Goal: Transaction & Acquisition: Download file/media

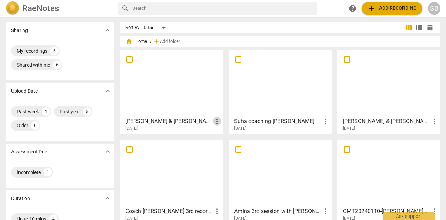
click at [215, 118] on span "more_vert" at bounding box center [217, 121] width 8 height 8
click at [185, 118] on div at bounding box center [223, 110] width 446 height 220
click at [185, 119] on h3 "[PERSON_NAME] & [PERSON_NAME]-20250813_Meeting Recording" at bounding box center [170, 121] width 88 height 8
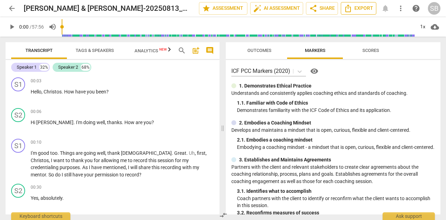
click at [352, 11] on icon "Export" at bounding box center [348, 8] width 8 height 8
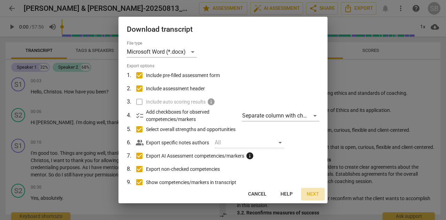
click at [309, 194] on span "Next" at bounding box center [313, 194] width 13 height 7
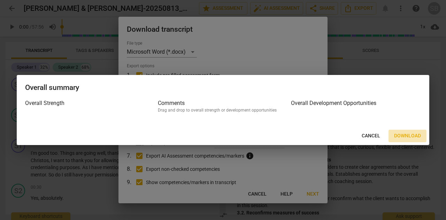
click at [405, 136] on span "Download" at bounding box center [407, 136] width 27 height 7
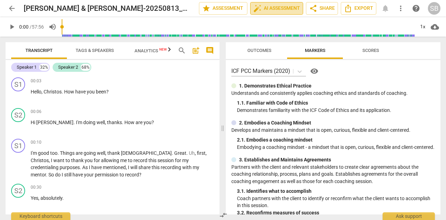
click at [255, 7] on span "auto_fix_high" at bounding box center [258, 8] width 8 height 8
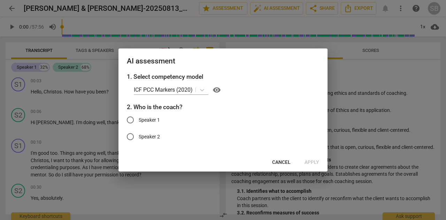
click at [150, 119] on span "Speaker 1" at bounding box center [149, 119] width 21 height 7
click at [139, 119] on input "Speaker 1" at bounding box center [130, 120] width 17 height 17
radio input "true"
click at [307, 162] on span "Apply" at bounding box center [312, 162] width 15 height 7
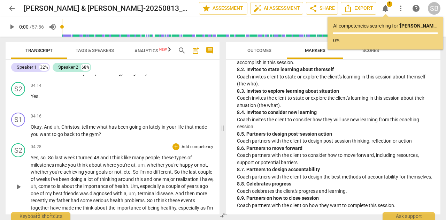
scroll to position [593, 0]
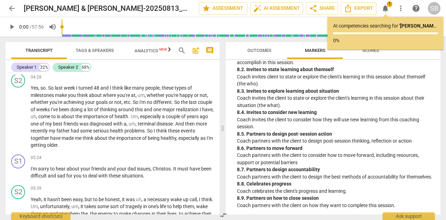
click at [168, 51] on icon "button" at bounding box center [169, 49] width 8 height 8
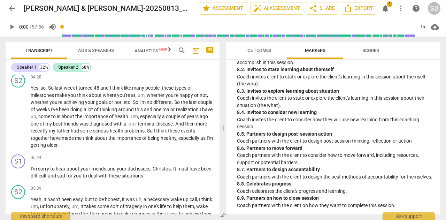
scroll to position [0, 12]
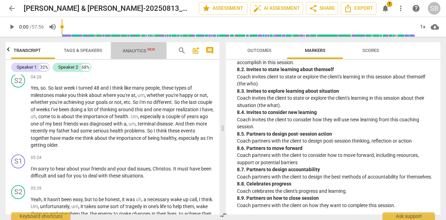
click at [148, 51] on span "New" at bounding box center [152, 49] width 8 height 4
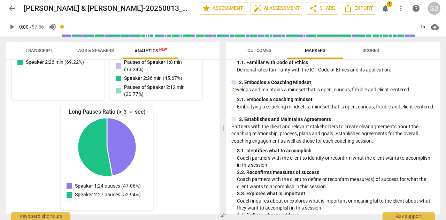
scroll to position [0, 0]
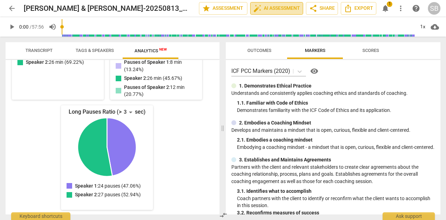
click at [268, 3] on button "auto_fix_high AI Assessment" at bounding box center [276, 8] width 53 height 13
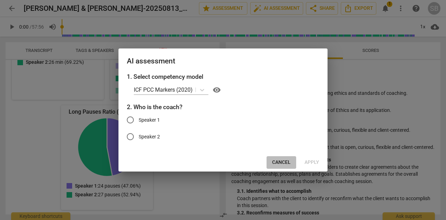
click at [286, 165] on span "Cancel" at bounding box center [281, 162] width 18 height 7
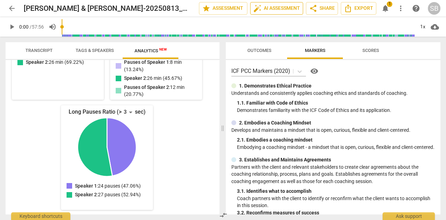
click at [278, 7] on span "auto_fix_high AI Assessment" at bounding box center [277, 8] width 47 height 8
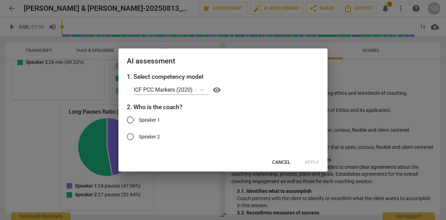
click at [132, 119] on input "Speaker 1" at bounding box center [130, 120] width 17 height 17
radio input "true"
click at [308, 161] on span "Apply" at bounding box center [312, 162] width 15 height 7
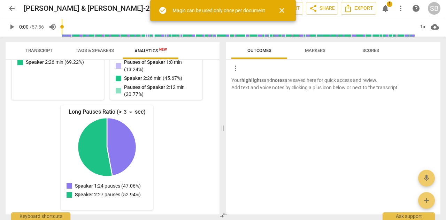
click at [281, 8] on span "close" at bounding box center [282, 10] width 8 height 8
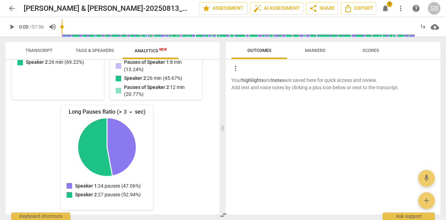
click at [319, 51] on span "Markers" at bounding box center [315, 50] width 21 height 5
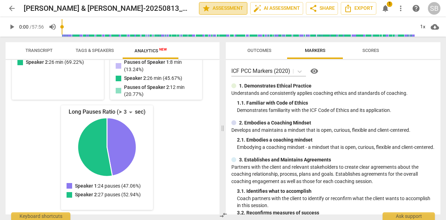
click at [231, 7] on span "star Assessment" at bounding box center [223, 8] width 42 height 8
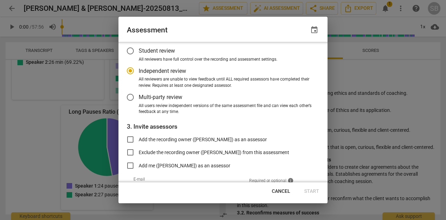
scroll to position [70, 0]
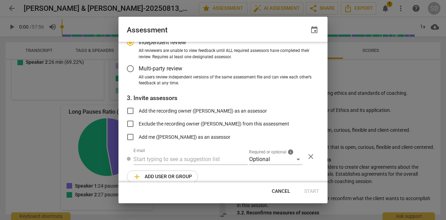
radio input "false"
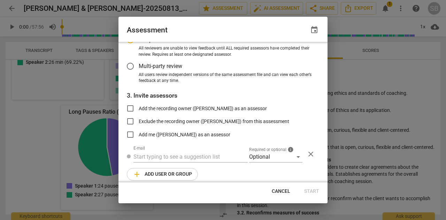
click at [234, 119] on span "Exclude the recording owner ([PERSON_NAME]) from this assessment" at bounding box center [214, 121] width 151 height 7
click at [139, 119] on input "Exclude the recording owner ([PERSON_NAME]) from this assessment" at bounding box center [130, 121] width 17 height 17
checkbox input "true"
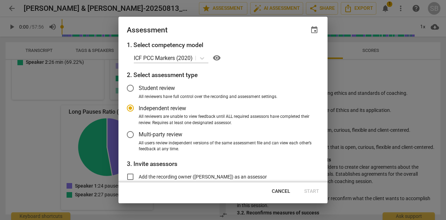
scroll to position [0, 0]
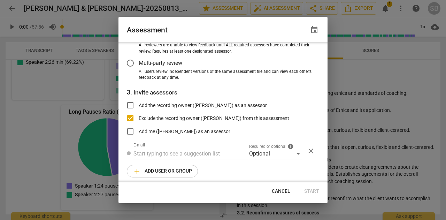
radio input "false"
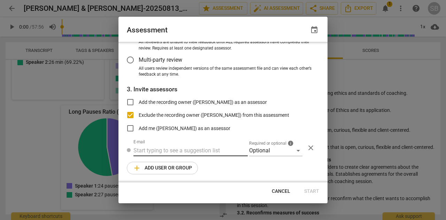
click at [217, 150] on input "text" at bounding box center [191, 150] width 114 height 11
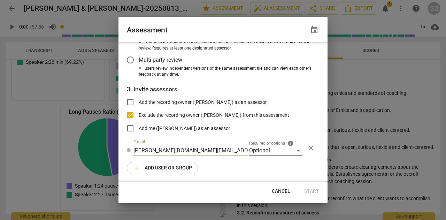
type input "[PERSON_NAME][DOMAIN_NAME][EMAIL_ADDRESS][DOMAIN_NAME]"
click at [299, 152] on div "Optional" at bounding box center [275, 150] width 53 height 11
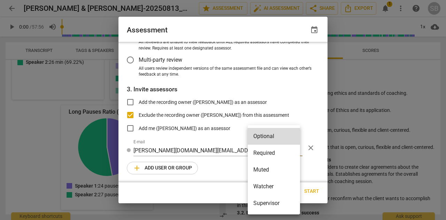
click at [270, 150] on li "Required" at bounding box center [274, 153] width 52 height 17
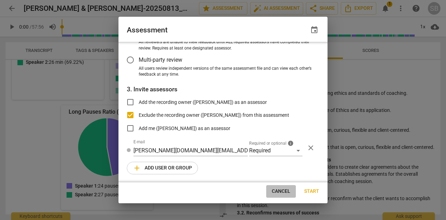
click at [287, 193] on span "Cancel" at bounding box center [281, 191] width 18 height 7
radio input "false"
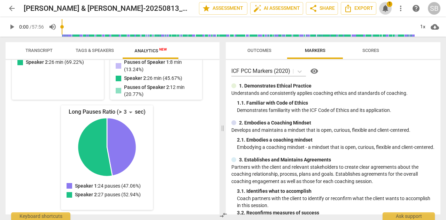
click at [389, 7] on span "notifications" at bounding box center [386, 8] width 8 height 8
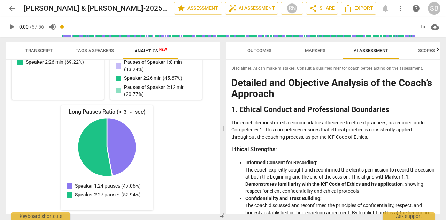
click at [387, 8] on div "arrow_back [PERSON_NAME] & [PERSON_NAME]-20250813_Meeting Recording edit star A…" at bounding box center [223, 8] width 435 height 13
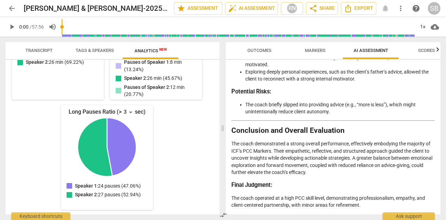
scroll to position [1471, 0]
click at [352, 11] on icon "Export" at bounding box center [348, 8] width 8 height 8
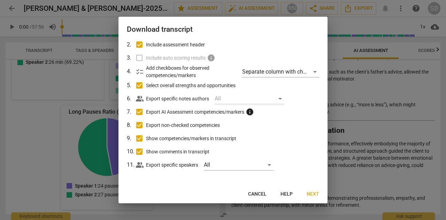
scroll to position [44, 0]
click at [316, 196] on span "Next" at bounding box center [313, 194] width 13 height 7
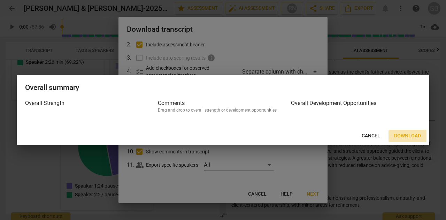
click at [409, 137] on span "Download" at bounding box center [407, 136] width 27 height 7
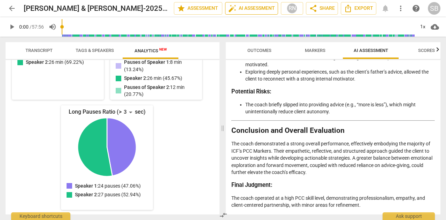
click at [245, 5] on span "auto_fix_high AI Assessment" at bounding box center [251, 8] width 47 height 8
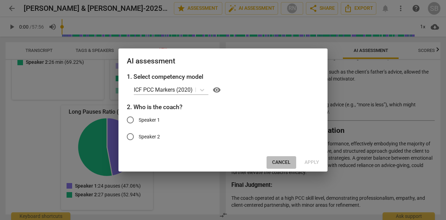
click at [282, 163] on span "Cancel" at bounding box center [281, 162] width 18 height 7
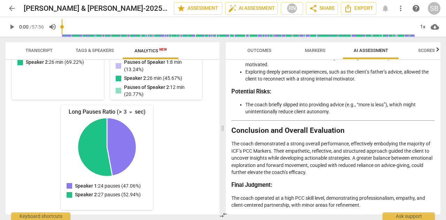
click at [386, 8] on div "arrow_back [PERSON_NAME] & [PERSON_NAME]-20250813_Meeting Recording edit star A…" at bounding box center [223, 8] width 435 height 13
click at [399, 10] on span "more_vert" at bounding box center [401, 8] width 8 height 8
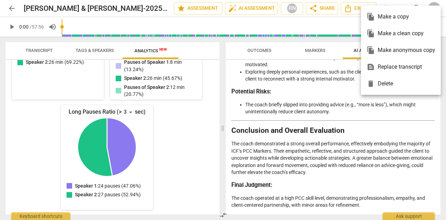
click at [224, 128] on div at bounding box center [223, 110] width 446 height 220
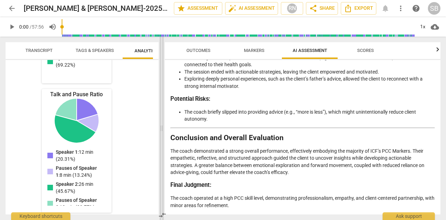
scroll to position [1253, 0]
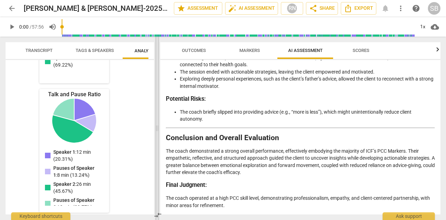
drag, startPoint x: 223, startPoint y: 125, endPoint x: 157, endPoint y: 123, distance: 65.2
click at [157, 123] on span at bounding box center [157, 128] width 4 height 183
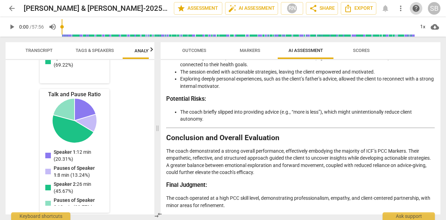
click at [415, 9] on span "help" at bounding box center [416, 8] width 8 height 8
click at [296, 8] on div "RN" at bounding box center [292, 8] width 10 height 10
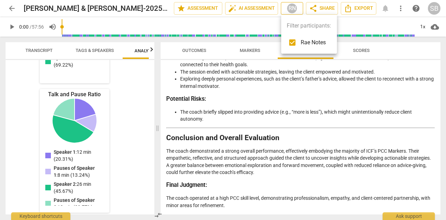
click at [296, 8] on div at bounding box center [223, 110] width 446 height 220
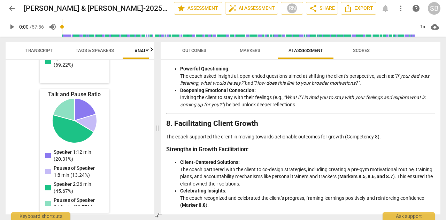
scroll to position [940, 0]
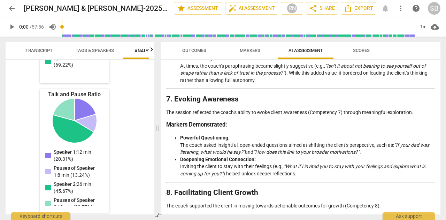
click at [399, 7] on span "more_vert" at bounding box center [401, 8] width 8 height 8
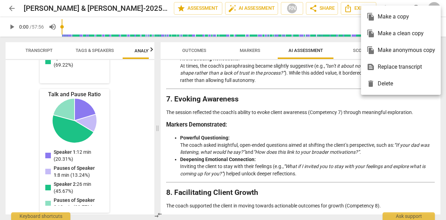
drag, startPoint x: 249, startPoint y: 112, endPoint x: 252, endPoint y: 114, distance: 3.7
click at [250, 112] on div at bounding box center [223, 110] width 446 height 220
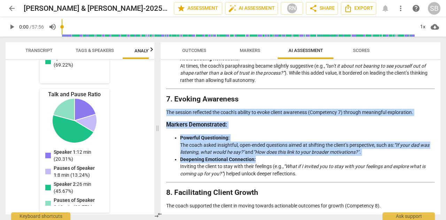
drag, startPoint x: 440, startPoint y: 172, endPoint x: 441, endPoint y: 111, distance: 61.4
click at [441, 111] on div "Outcomes Markers AI Assessment Scores Disclaimer: AI can make mistakes. Consult…" at bounding box center [302, 128] width 288 height 183
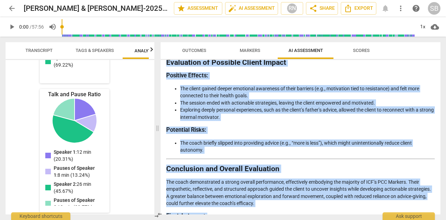
scroll to position [1253, 0]
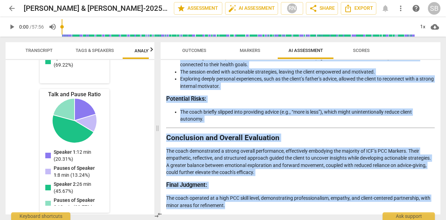
drag, startPoint x: 167, startPoint y: 81, endPoint x: 289, endPoint y: 208, distance: 175.6
copy div "Loremips dol Sitametco Adipisci el sed Doeiu’t Incididu 4. Utlabor Etdolor mag …"
